Goal: Find specific page/section: Locate a particular part of the current website

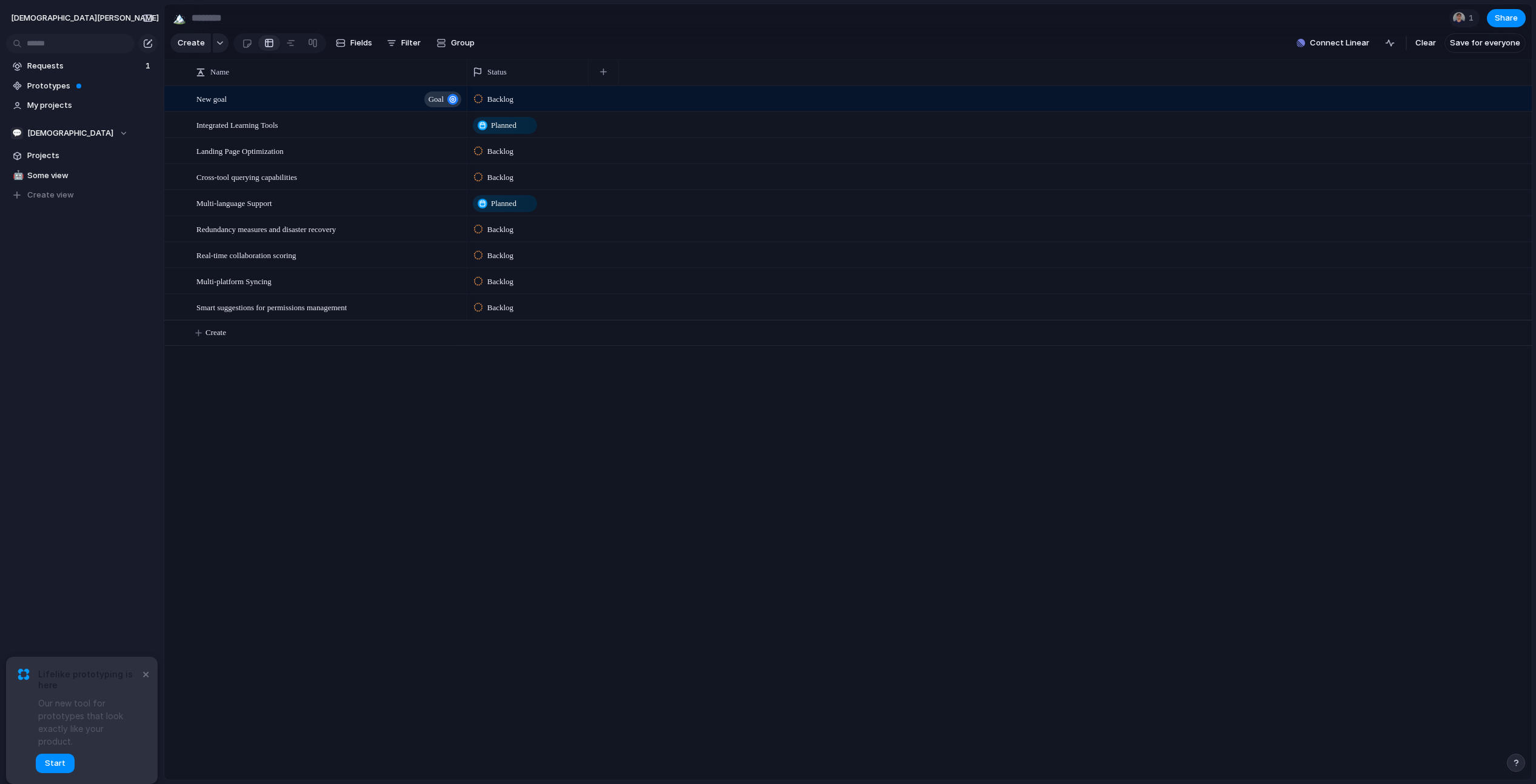
click at [103, 511] on div "christian-iacullo Requests 1 Prototypes My projects 💬 Christian Projects 🤖 Some…" at bounding box center [82, 392] width 163 height 784
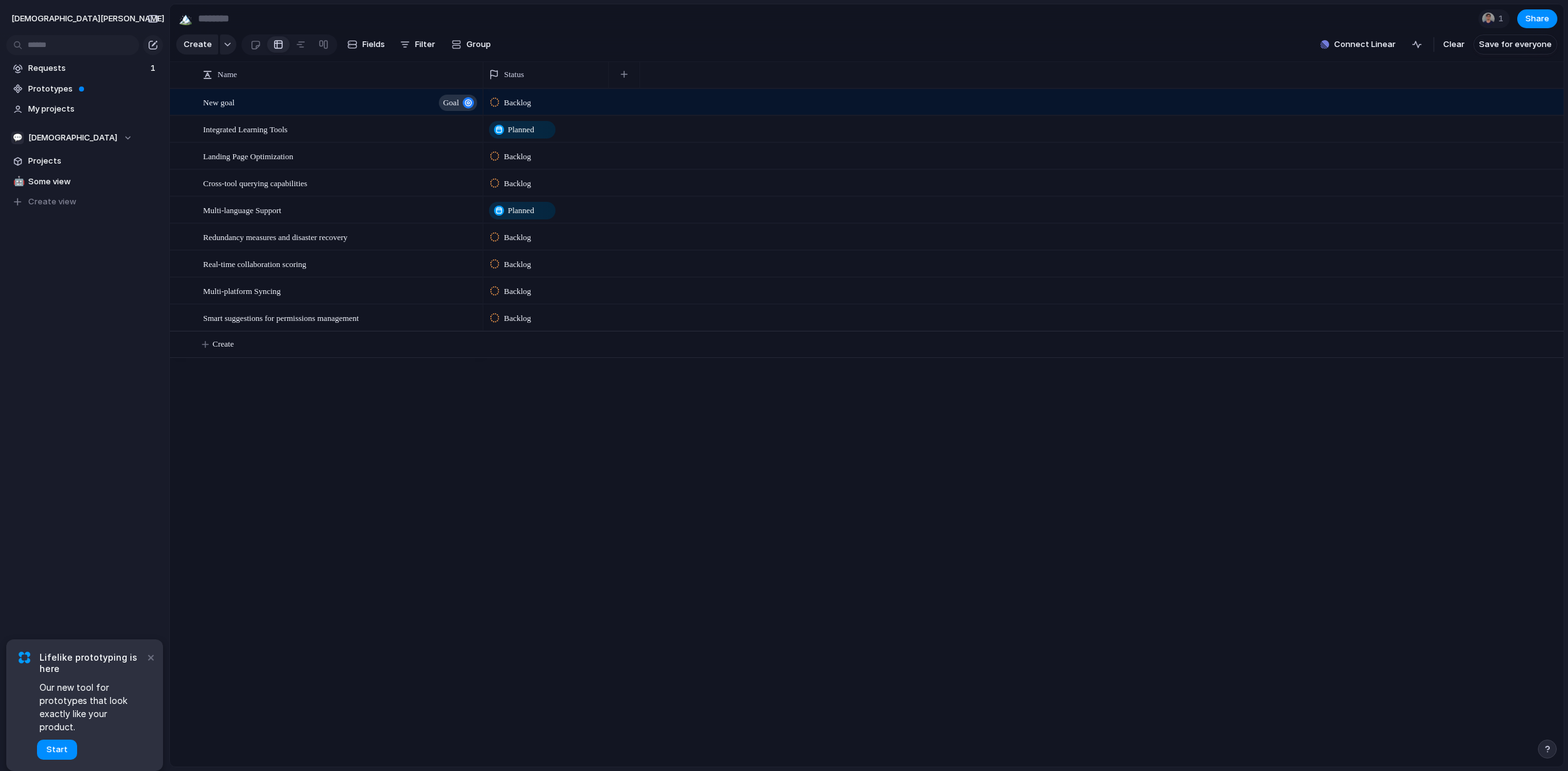
click at [119, 753] on div "Lifelike prototyping is here Our new tool for prototypes that look exactly like…" at bounding box center [95, 706] width 112 height 109
